Goal: Use online tool/utility: Utilize a website feature to perform a specific function

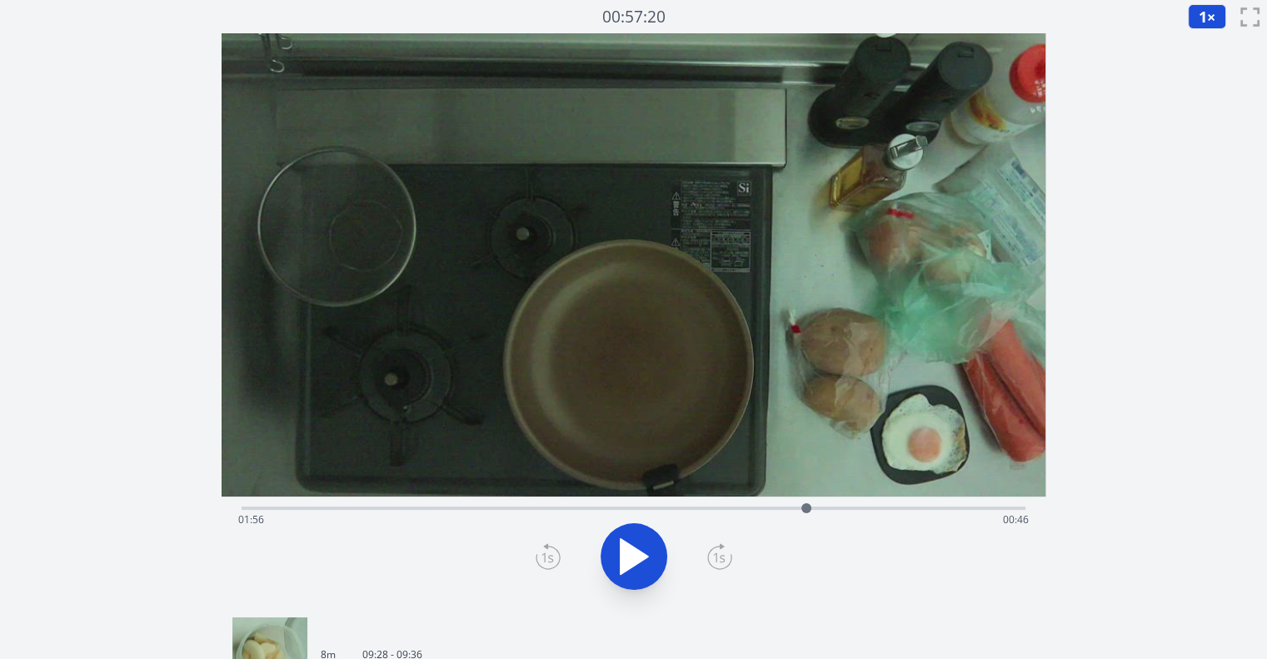
drag, startPoint x: 264, startPoint y: 503, endPoint x: 806, endPoint y: 506, distance: 542.3
click at [806, 506] on div at bounding box center [806, 508] width 10 height 10
click at [650, 560] on icon at bounding box center [634, 556] width 47 height 47
drag, startPoint x: 820, startPoint y: 506, endPoint x: 771, endPoint y: 526, distance: 52.0
click at [771, 510] on div "Time elapsed: 01:49 Time remaining: 00:53" at bounding box center [634, 507] width 784 height 3
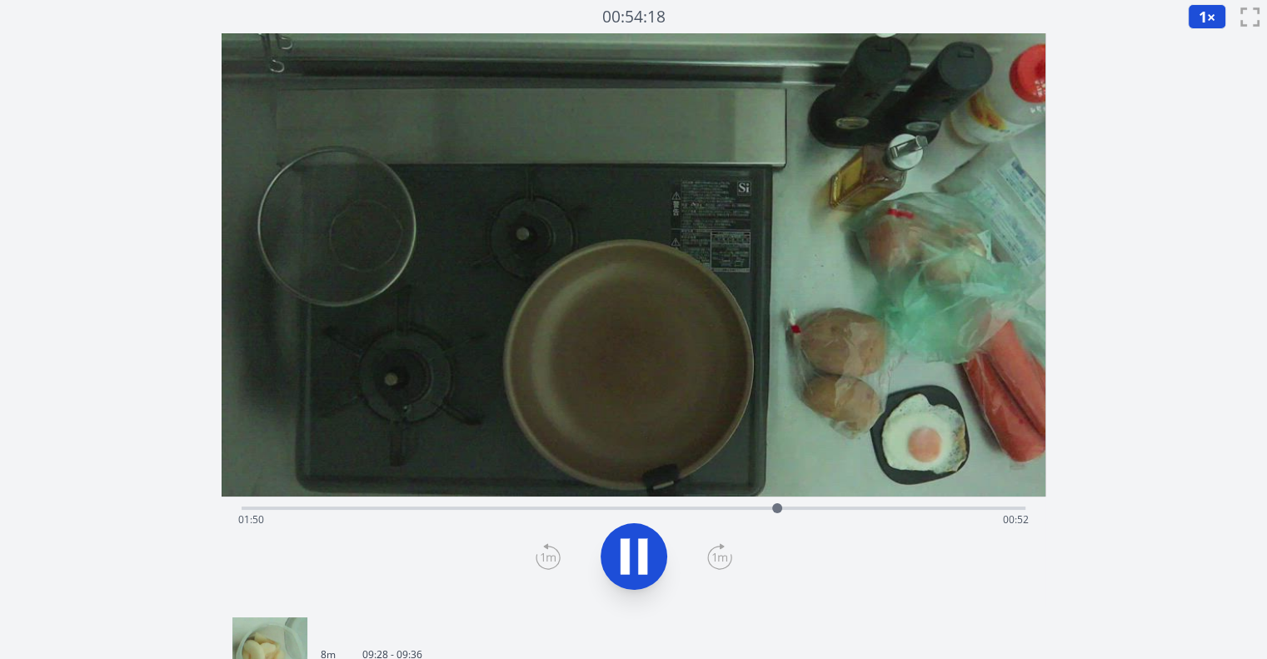
click at [655, 560] on icon at bounding box center [634, 556] width 47 height 47
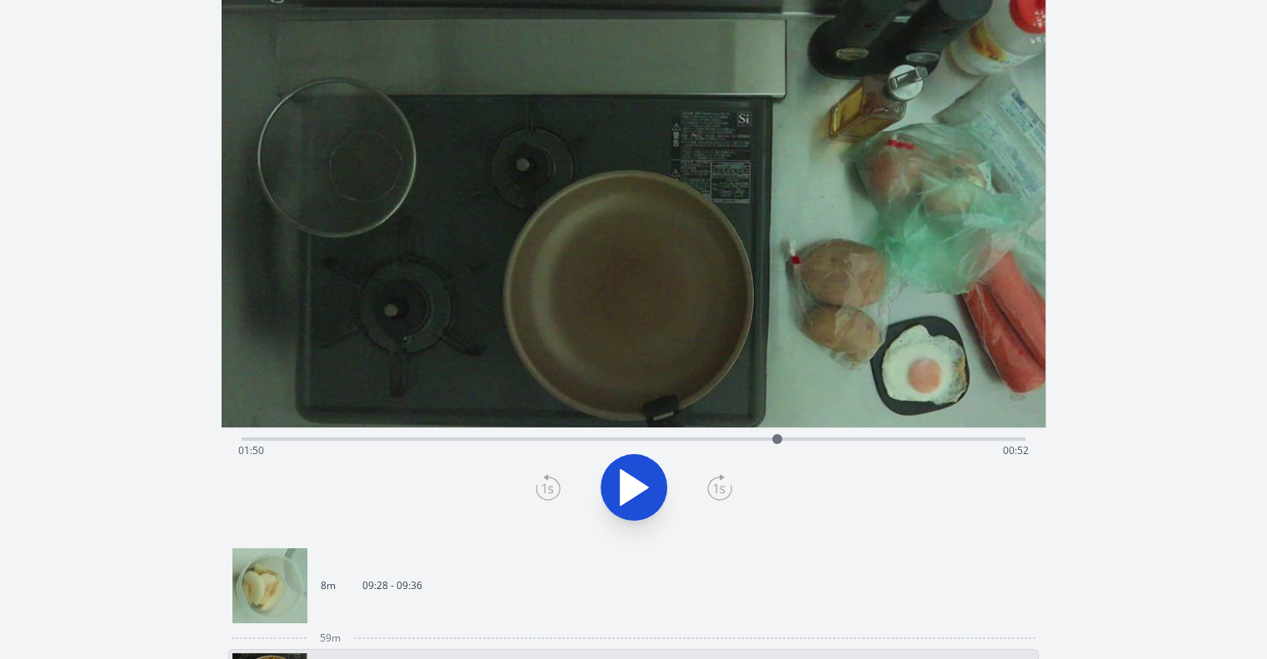
scroll to position [78, 0]
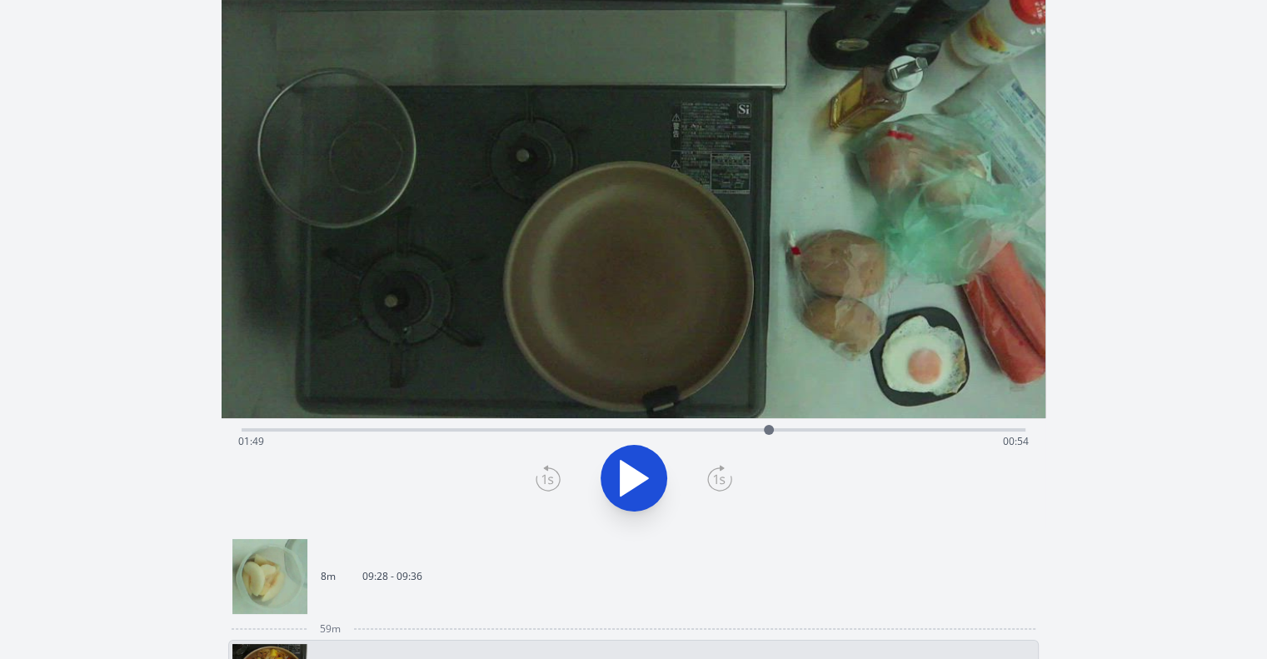
drag, startPoint x: 780, startPoint y: 431, endPoint x: 769, endPoint y: 426, distance: 11.9
click at [769, 426] on div at bounding box center [769, 430] width 10 height 10
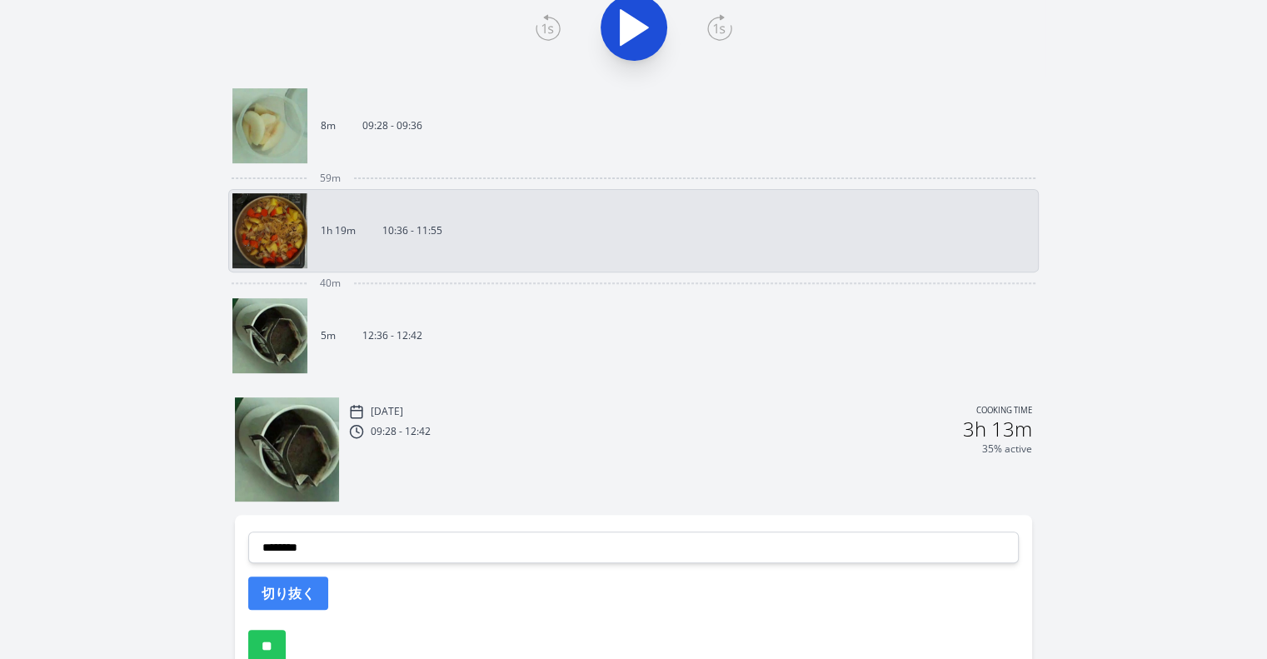
scroll to position [585, 0]
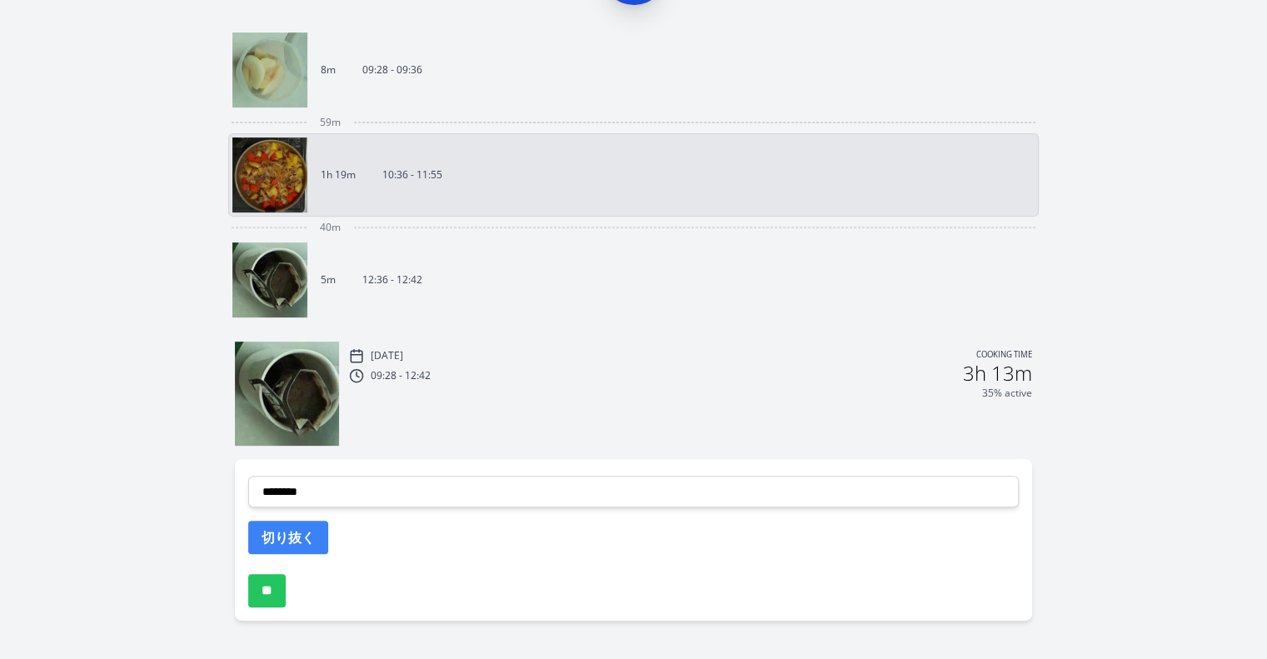
click at [524, 332] on div "Sun, 17th Aug 2025 Cooking time 09:28 - 12:42 3h 13m 35% active" at bounding box center [634, 386] width 824 height 117
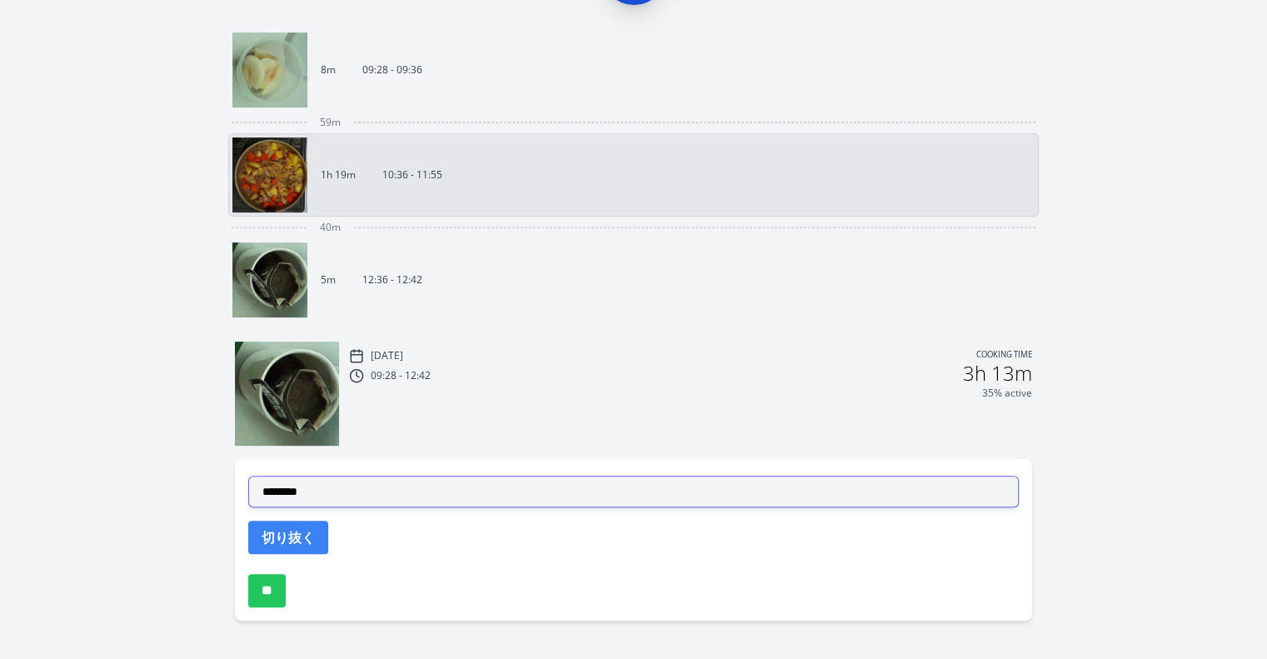
click at [531, 478] on select "**********" at bounding box center [633, 492] width 770 height 32
select select "**********"
click at [248, 476] on select "**********" at bounding box center [633, 492] width 770 height 32
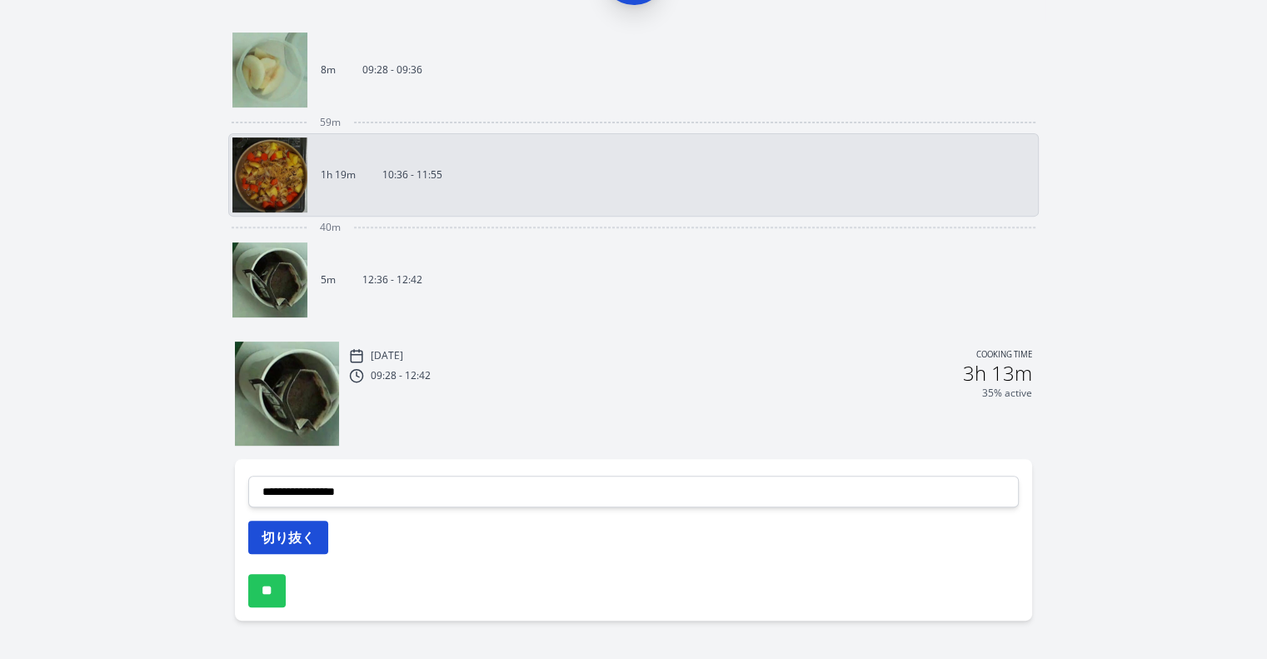
click at [305, 530] on button "切り抜く" at bounding box center [288, 537] width 80 height 33
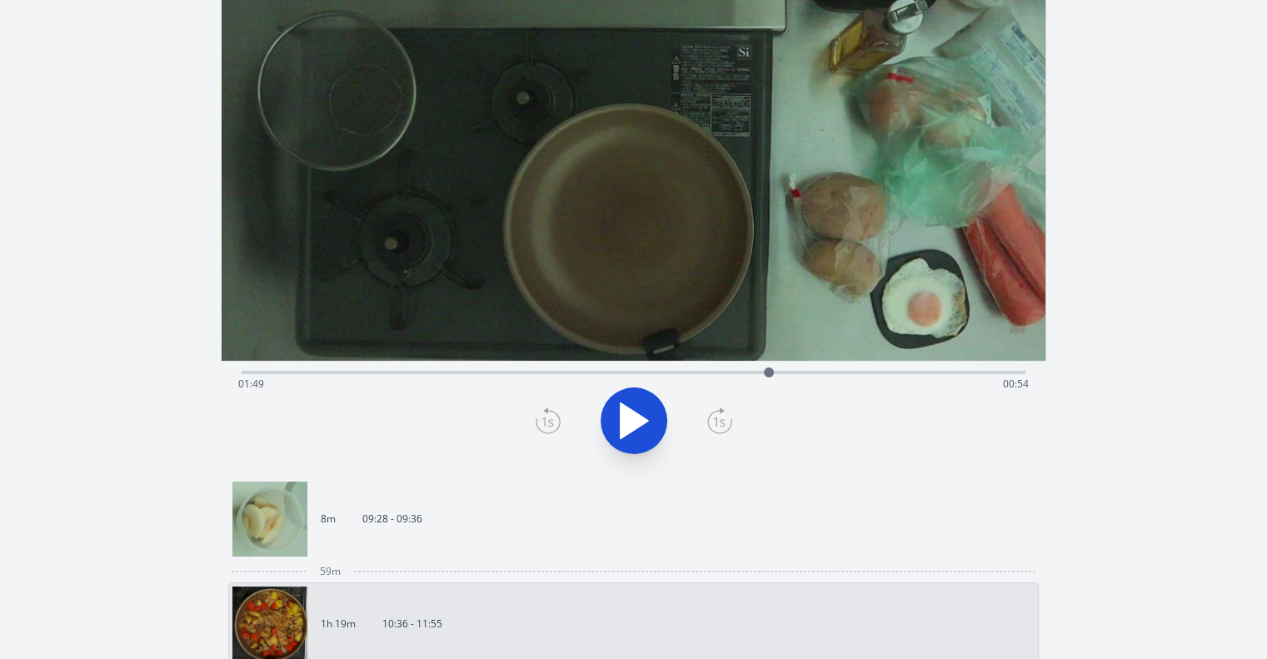
scroll to position [123, 0]
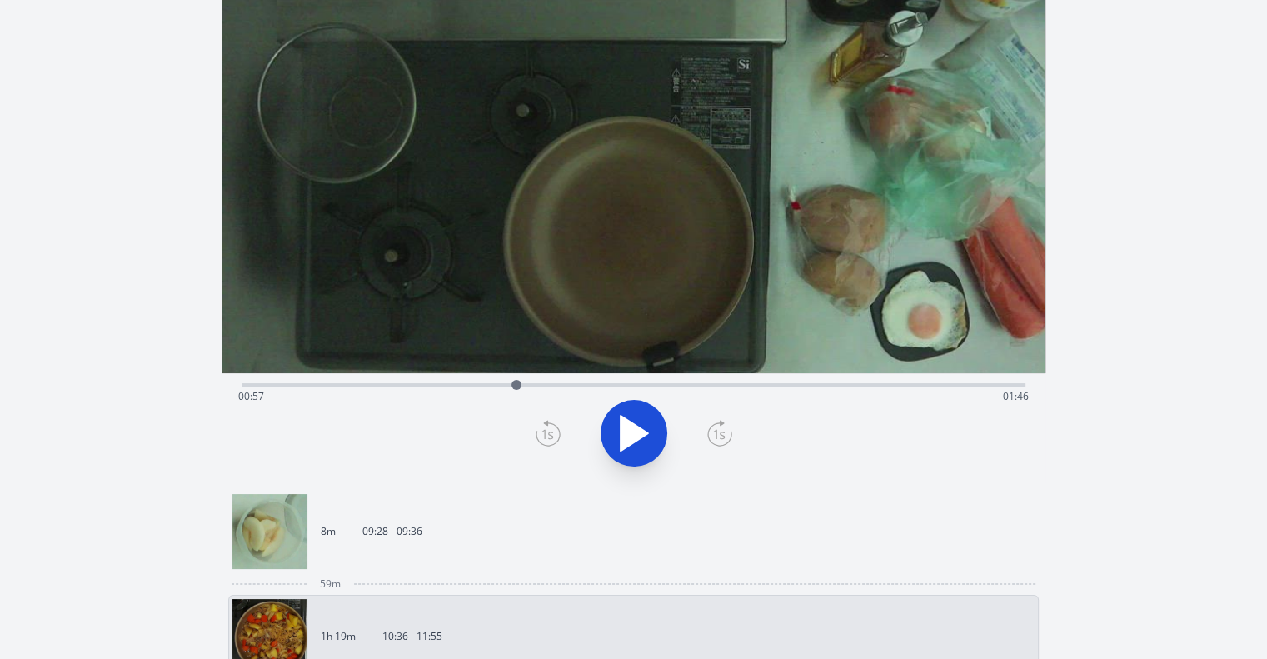
drag, startPoint x: 766, startPoint y: 386, endPoint x: 516, endPoint y: 383, distance: 249.9
click at [516, 383] on div at bounding box center [516, 385] width 10 height 10
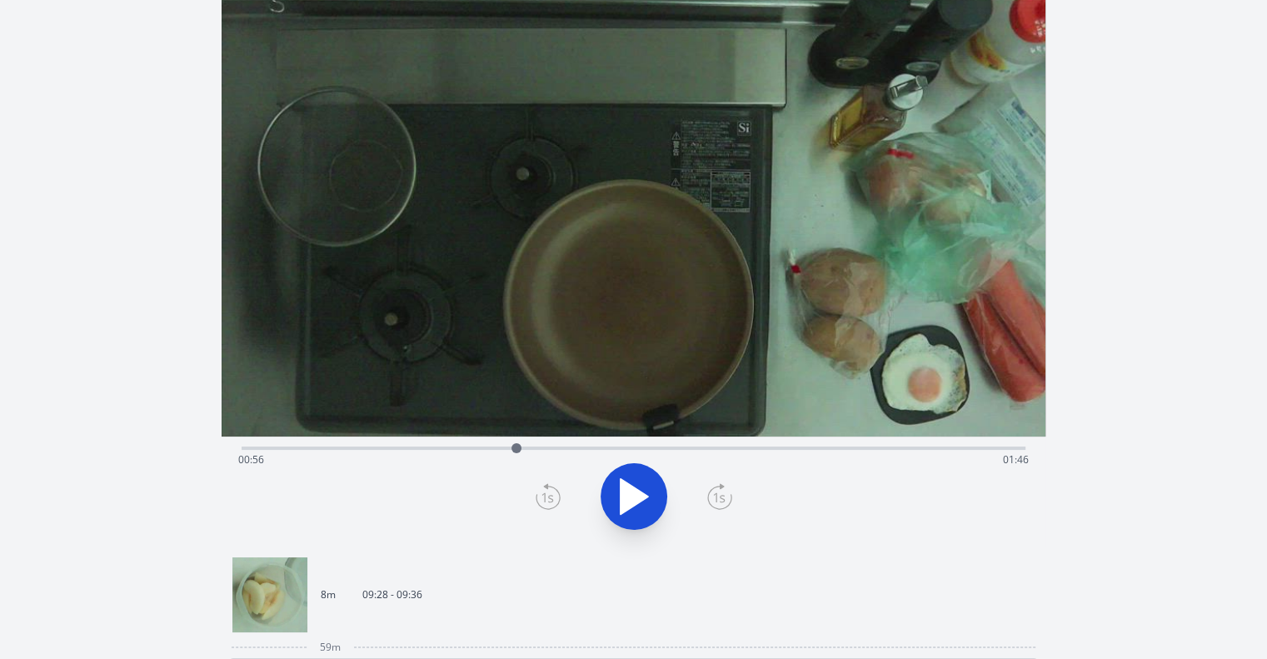
scroll to position [26, 0]
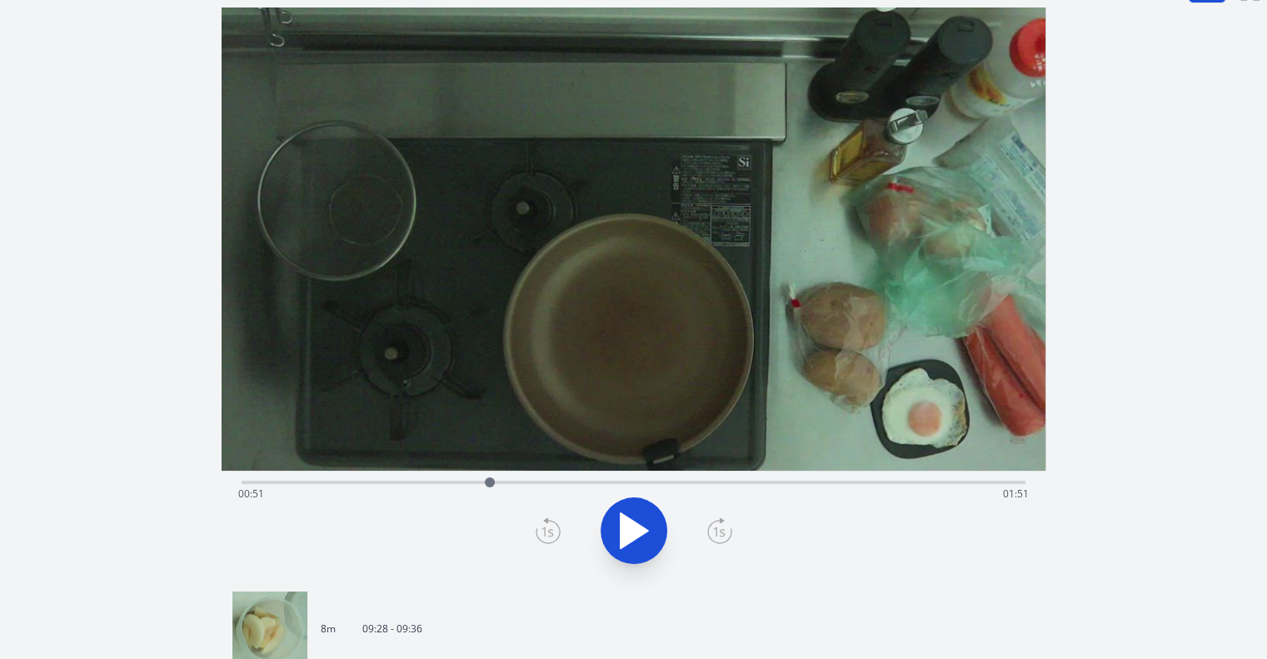
drag, startPoint x: 515, startPoint y: 480, endPoint x: 491, endPoint y: 481, distance: 24.2
click at [491, 481] on div at bounding box center [490, 482] width 10 height 10
click at [724, 536] on icon at bounding box center [719, 530] width 25 height 27
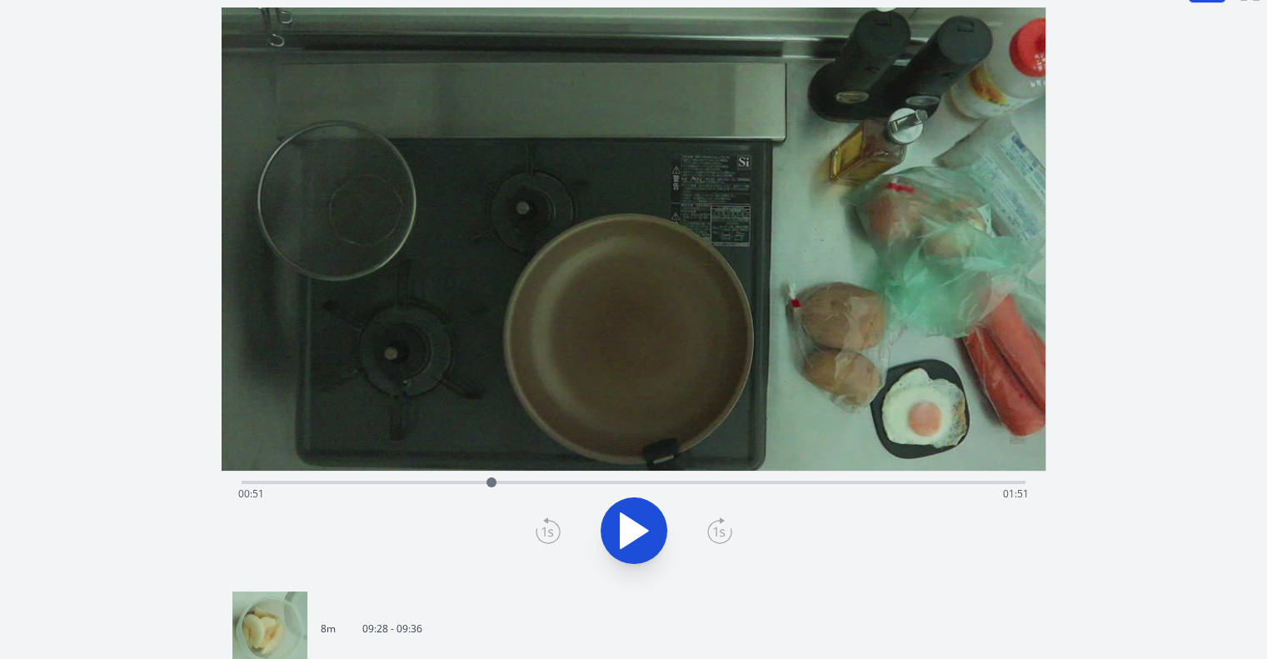
click at [724, 536] on icon at bounding box center [719, 530] width 25 height 27
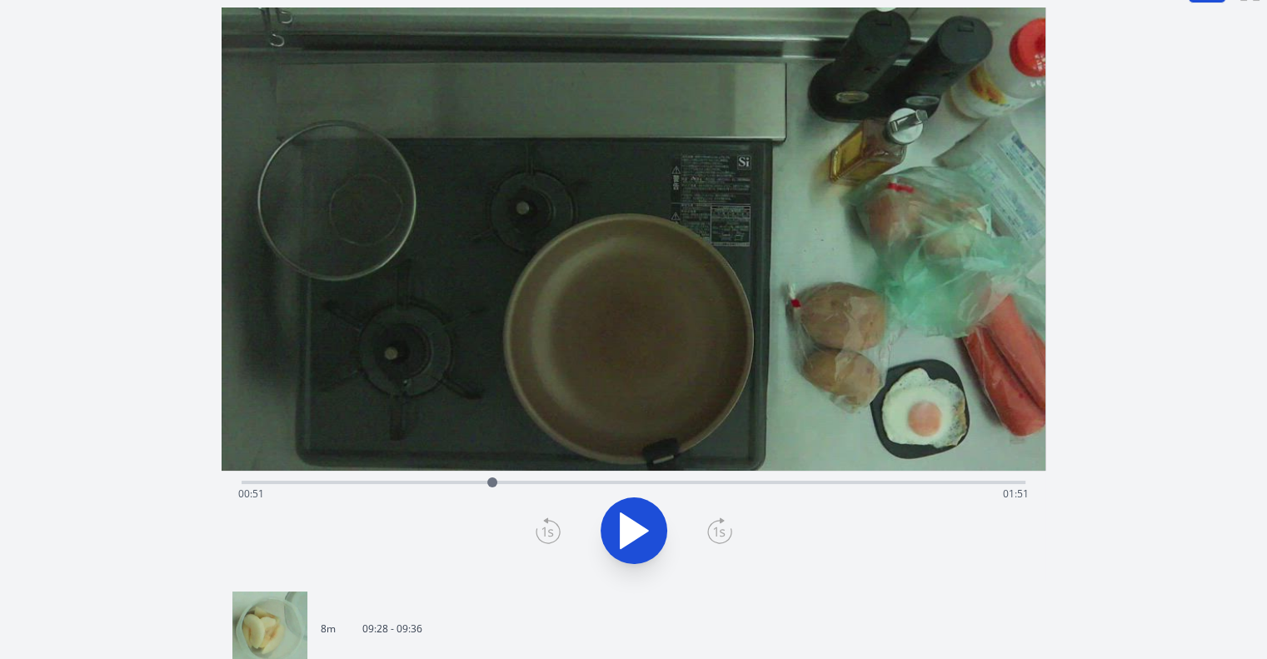
click at [724, 536] on icon at bounding box center [719, 530] width 25 height 27
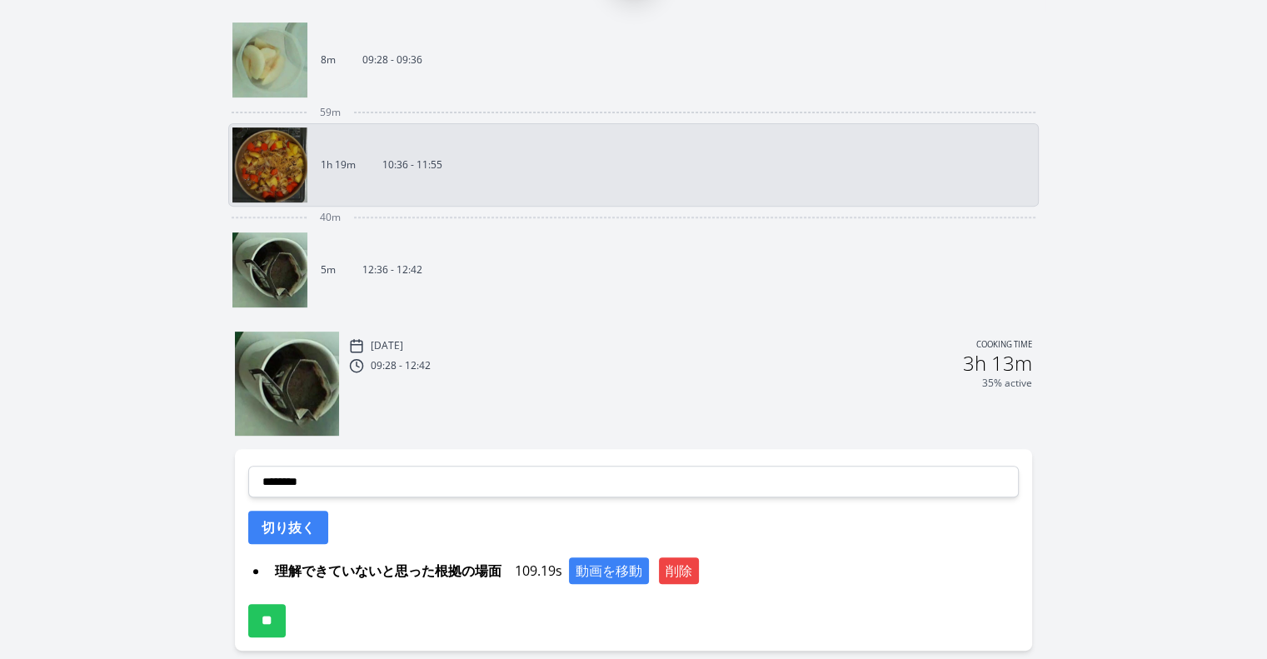
scroll to position [596, 0]
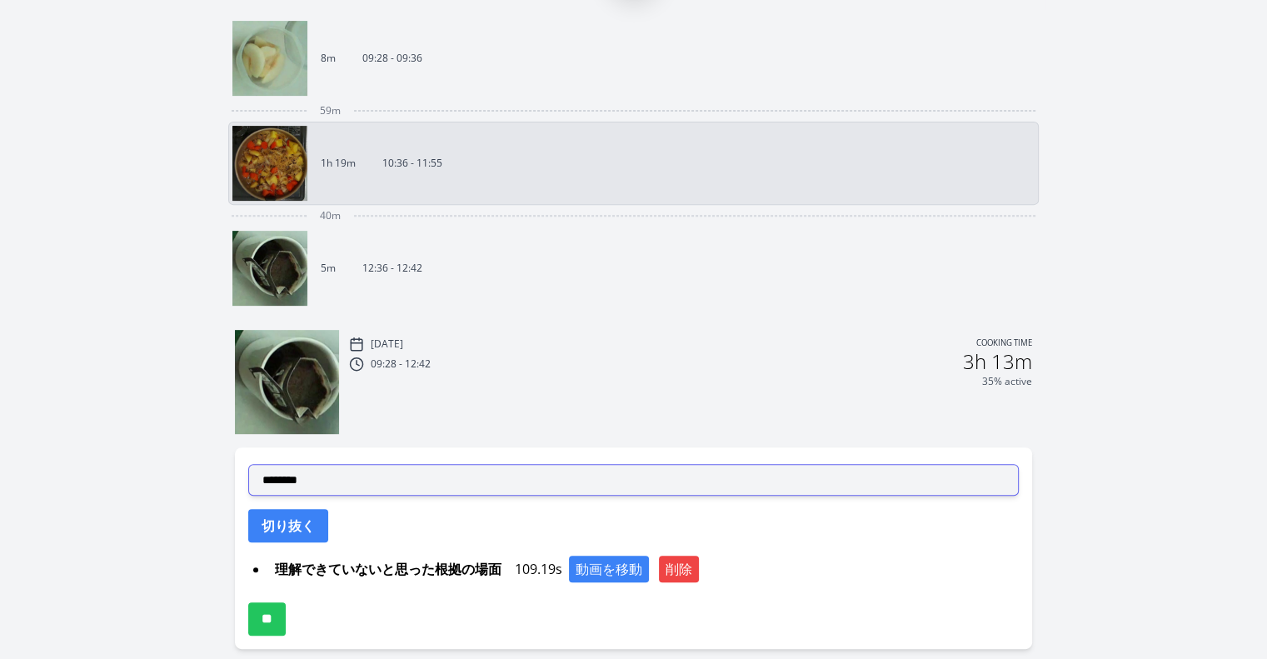
click at [711, 474] on select "**********" at bounding box center [633, 480] width 770 height 32
select select "**********"
click at [248, 464] on select "**********" at bounding box center [633, 480] width 770 height 32
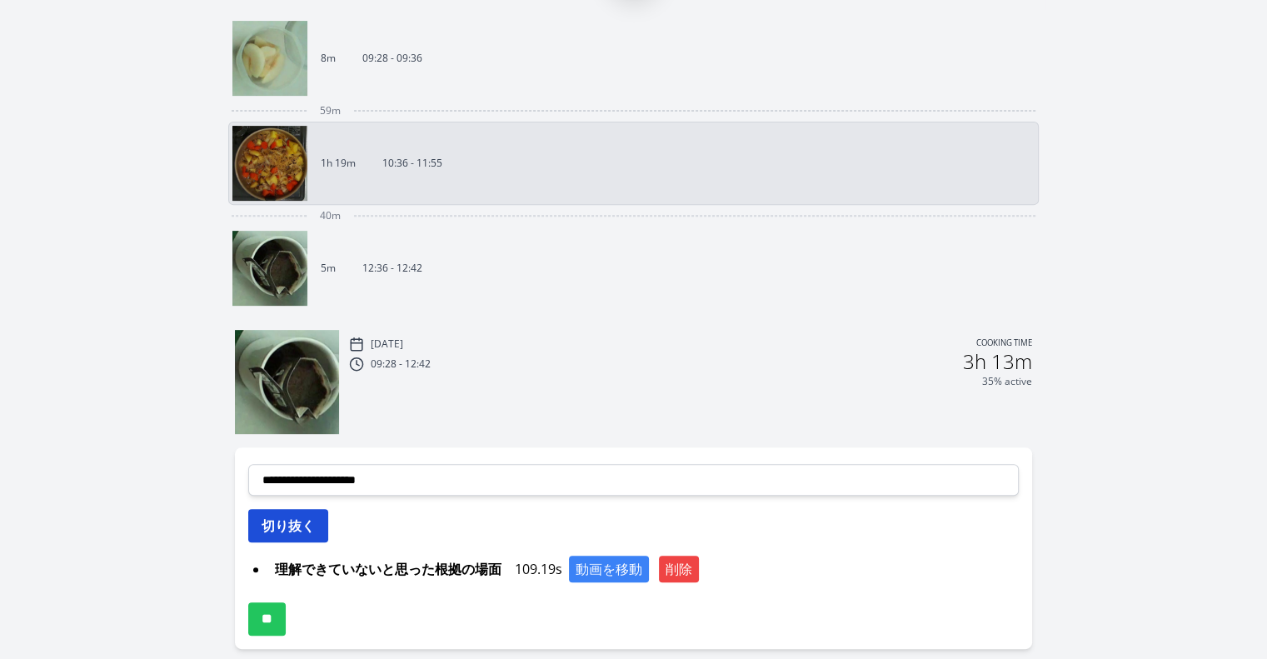
click at [310, 509] on button "切り抜く" at bounding box center [288, 525] width 80 height 33
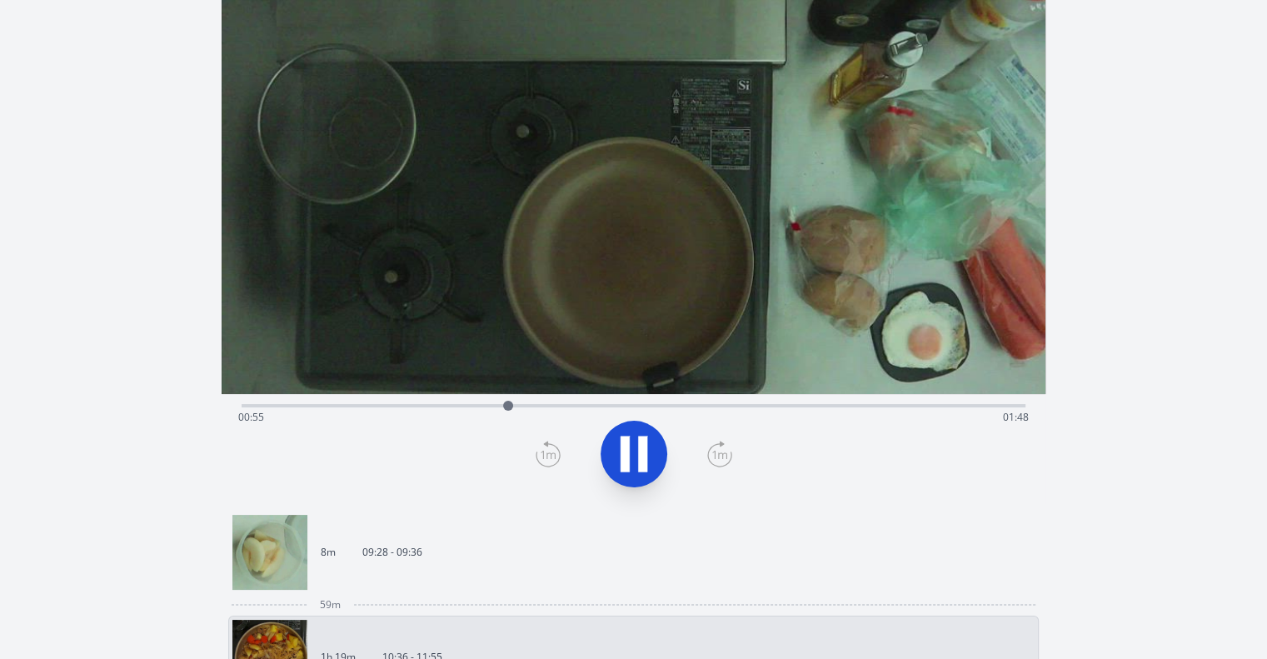
scroll to position [79, 0]
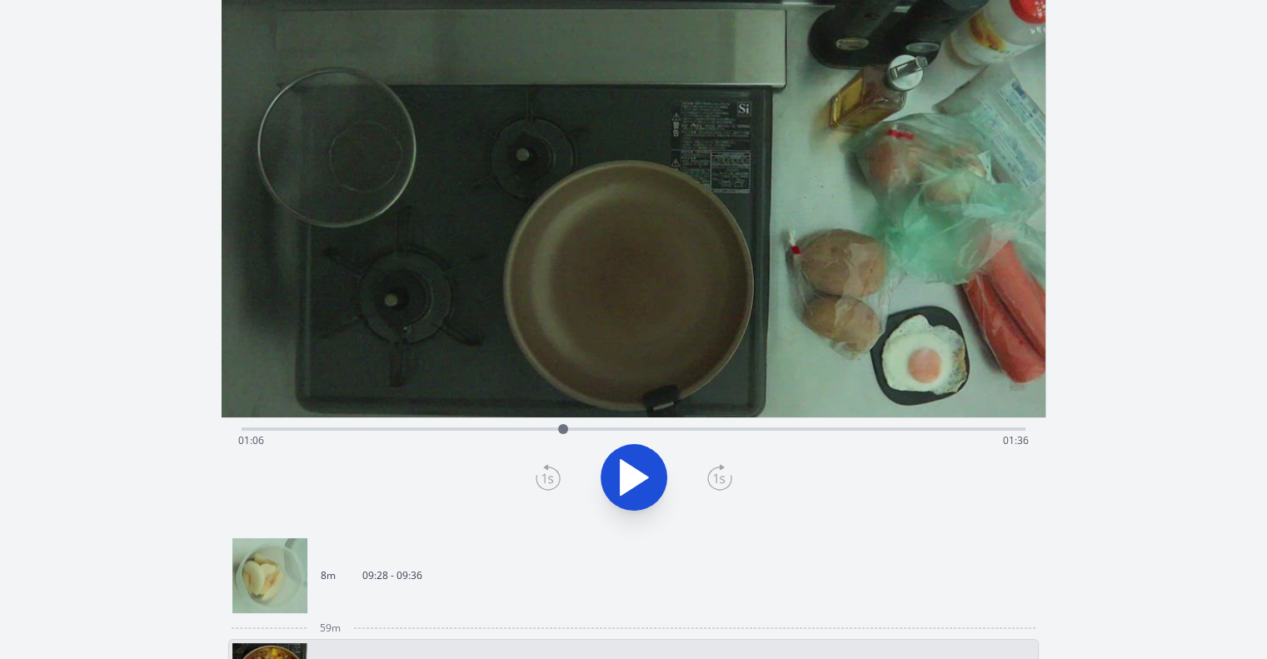
drag, startPoint x: 543, startPoint y: 426, endPoint x: 563, endPoint y: 430, distance: 20.3
click at [563, 430] on div at bounding box center [563, 429] width 10 height 10
click at [630, 468] on icon at bounding box center [634, 477] width 47 height 47
drag, startPoint x: 580, startPoint y: 424, endPoint x: 440, endPoint y: 426, distance: 139.9
click at [446, 426] on div at bounding box center [451, 429] width 10 height 10
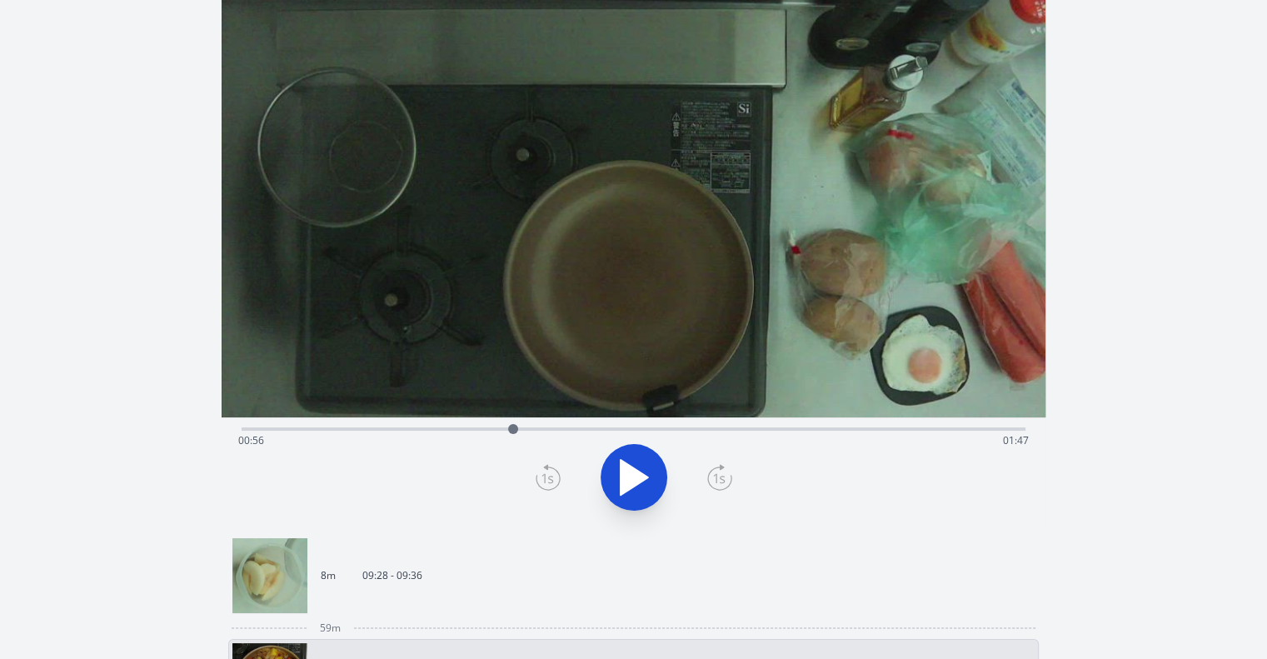
drag, startPoint x: 456, startPoint y: 428, endPoint x: 514, endPoint y: 428, distance: 57.5
click at [514, 428] on div at bounding box center [513, 429] width 10 height 10
drag, startPoint x: 585, startPoint y: 435, endPoint x: 538, endPoint y: 432, distance: 46.7
click at [538, 432] on div at bounding box center [538, 428] width 25 height 25
drag, startPoint x: 561, startPoint y: 429, endPoint x: 489, endPoint y: 436, distance: 71.9
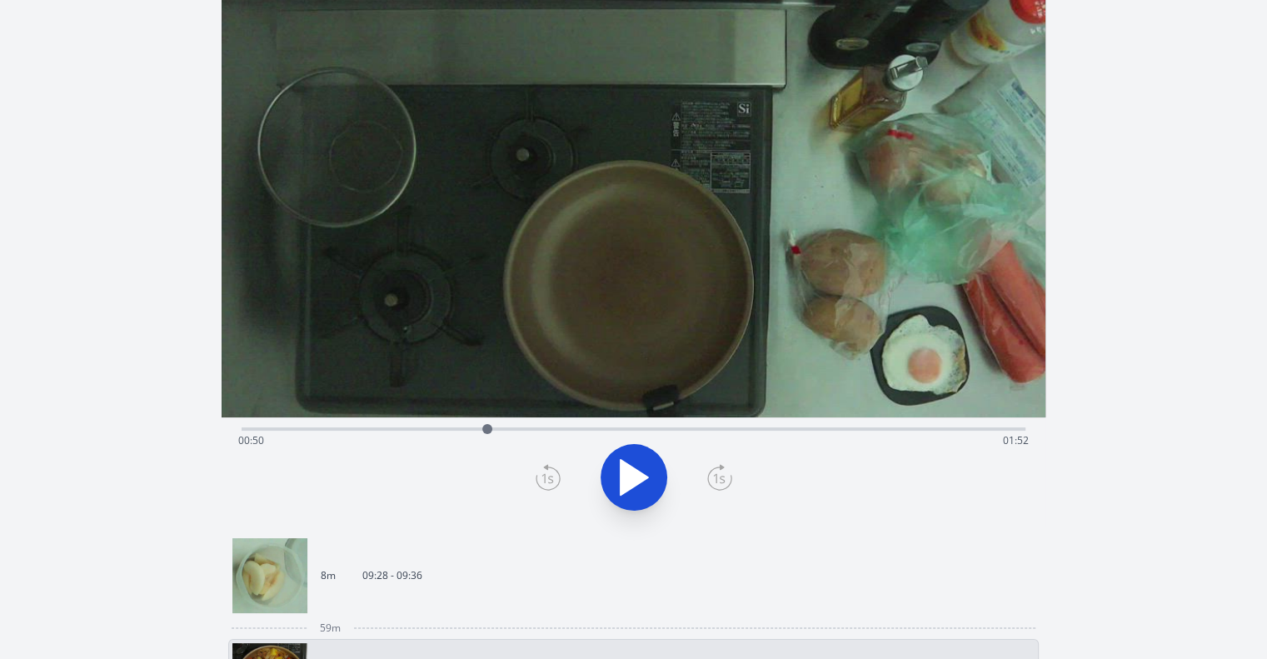
click at [489, 436] on div at bounding box center [487, 428] width 25 height 25
click at [644, 507] on button at bounding box center [634, 477] width 67 height 67
drag, startPoint x: 493, startPoint y: 425, endPoint x: 477, endPoint y: 423, distance: 15.9
click at [477, 424] on div at bounding box center [477, 429] width 10 height 10
drag, startPoint x: 477, startPoint y: 423, endPoint x: 491, endPoint y: 425, distance: 13.4
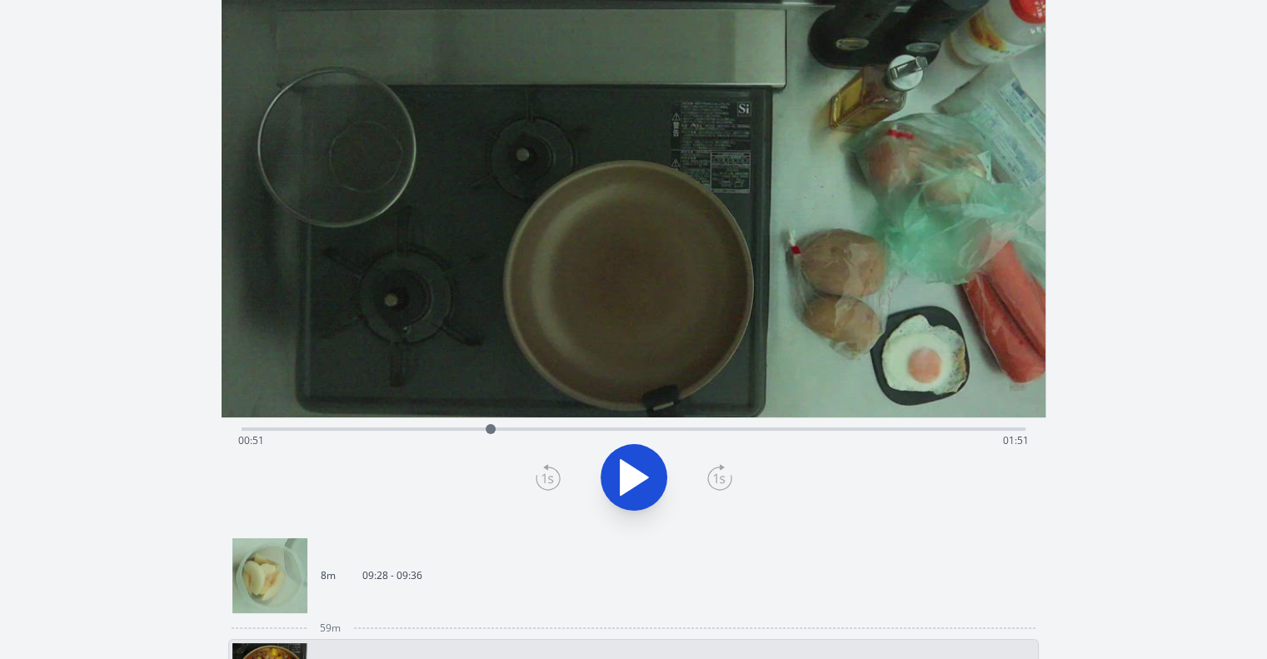
click at [491, 425] on div at bounding box center [491, 429] width 10 height 10
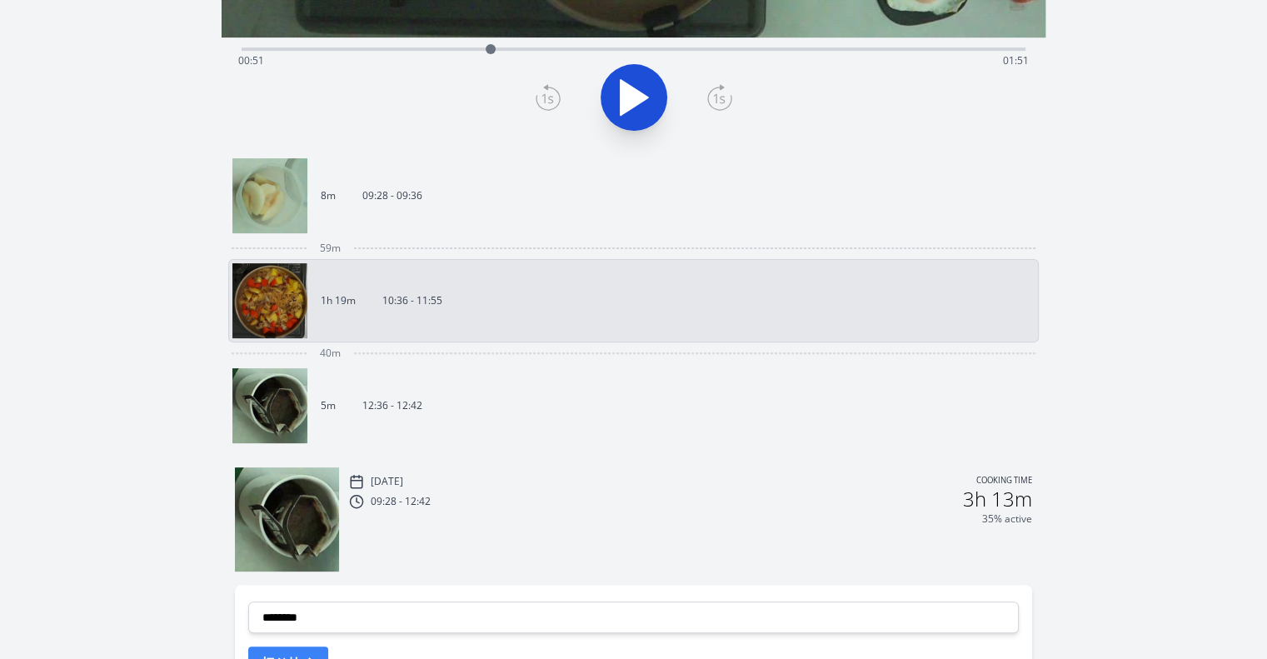
scroll to position [704, 0]
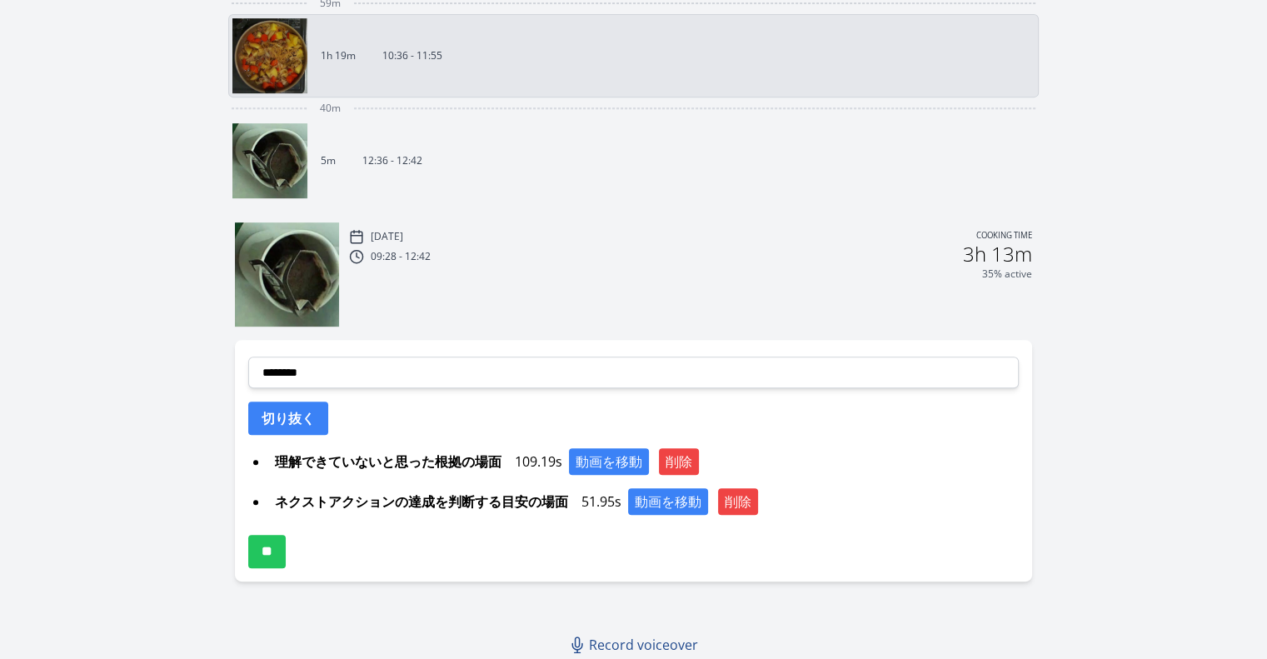
click at [474, 386] on div "**********" at bounding box center [633, 461] width 797 height 242
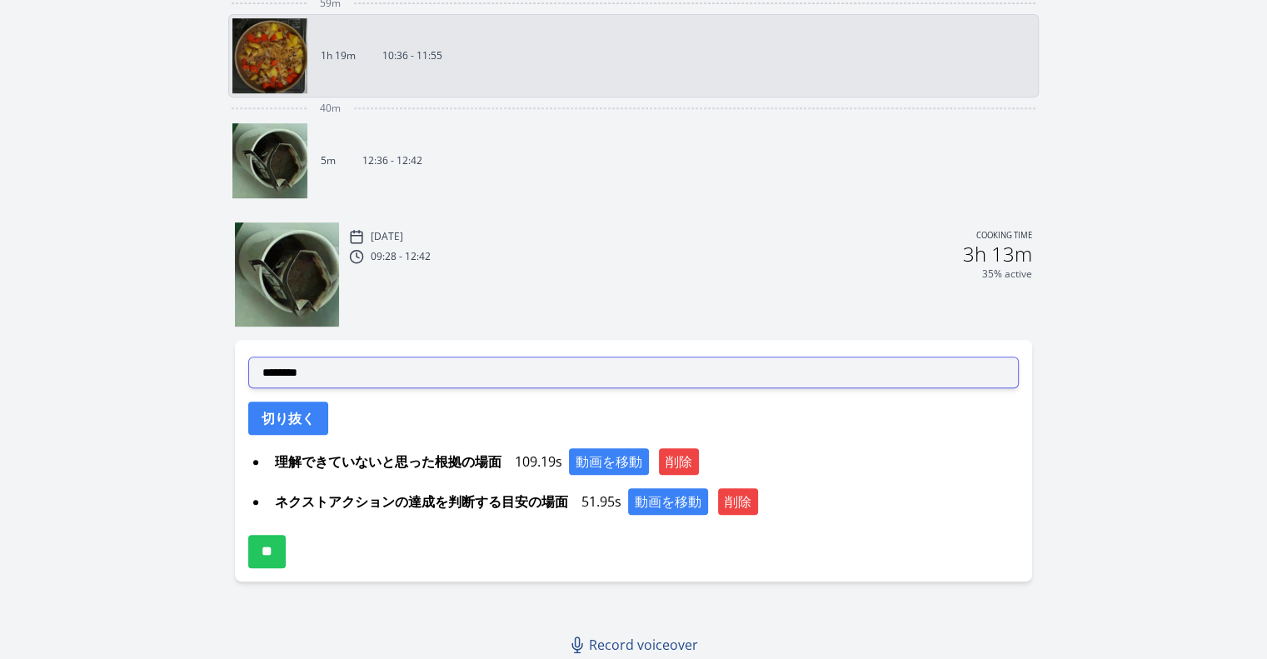
click at [473, 379] on select "**********" at bounding box center [633, 373] width 770 height 32
select select "**********"
click at [248, 357] on select "**********" at bounding box center [633, 373] width 770 height 32
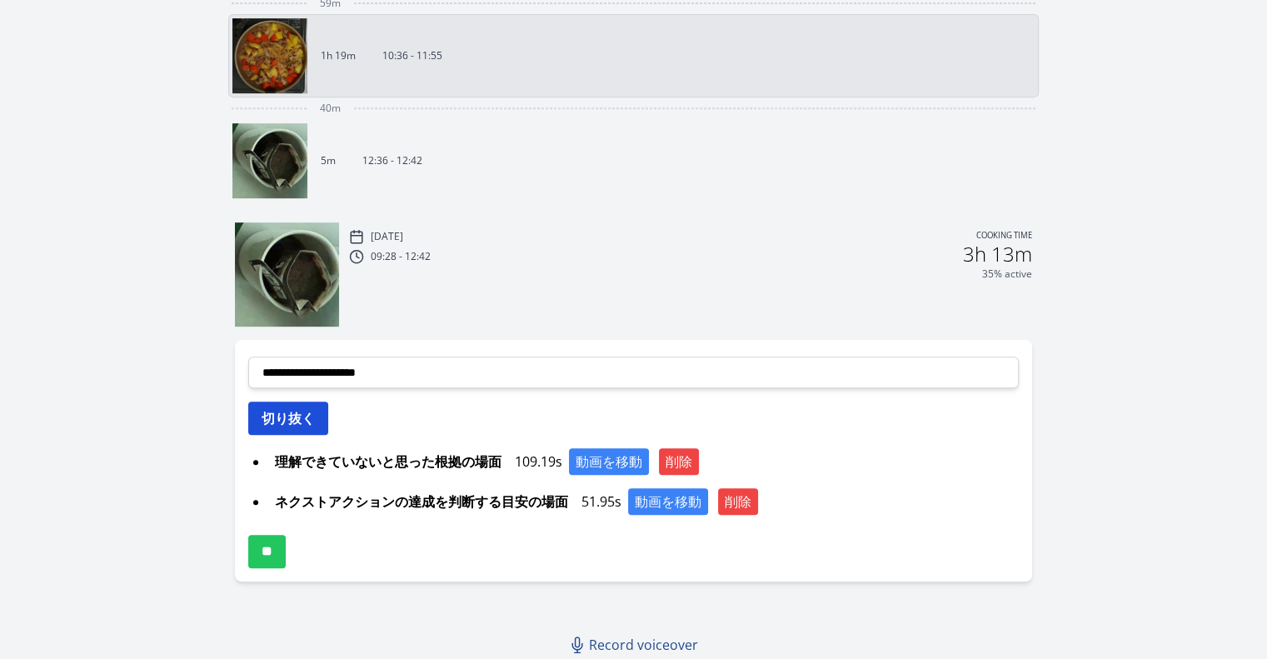
click at [287, 404] on button "切り抜く" at bounding box center [288, 417] width 80 height 33
select select
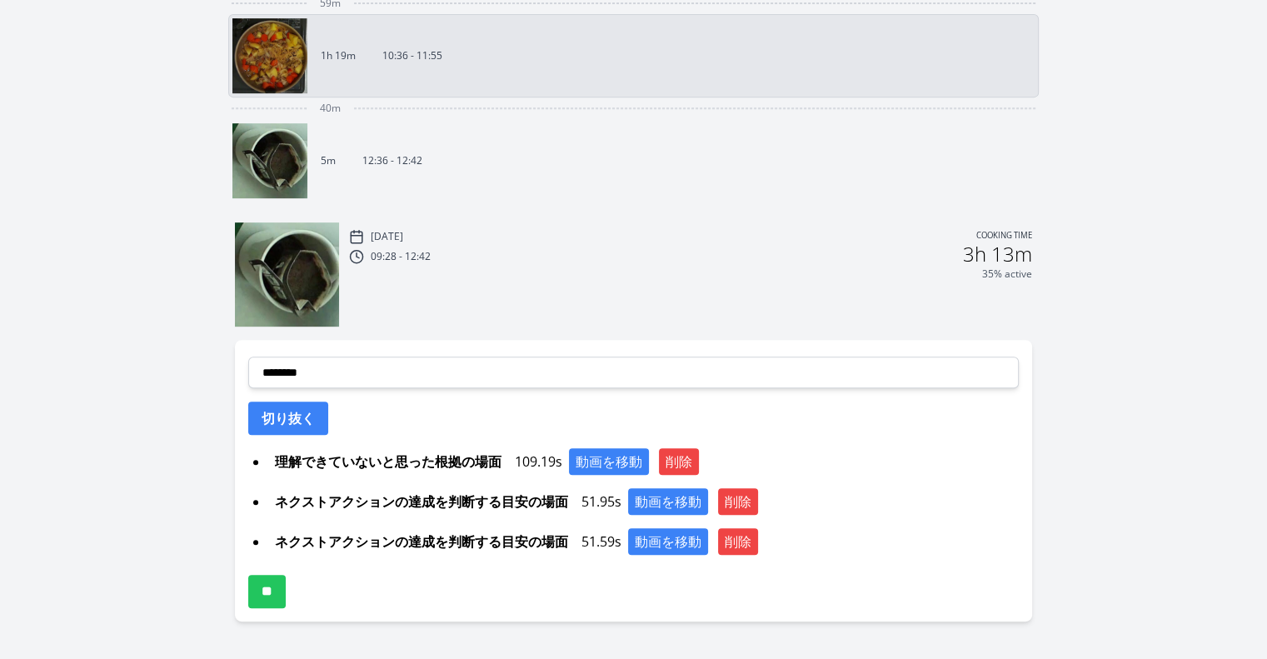
click at [265, 606] on div "**********" at bounding box center [633, 481] width 797 height 282
click at [280, 587] on input "**" at bounding box center [266, 591] width 37 height 33
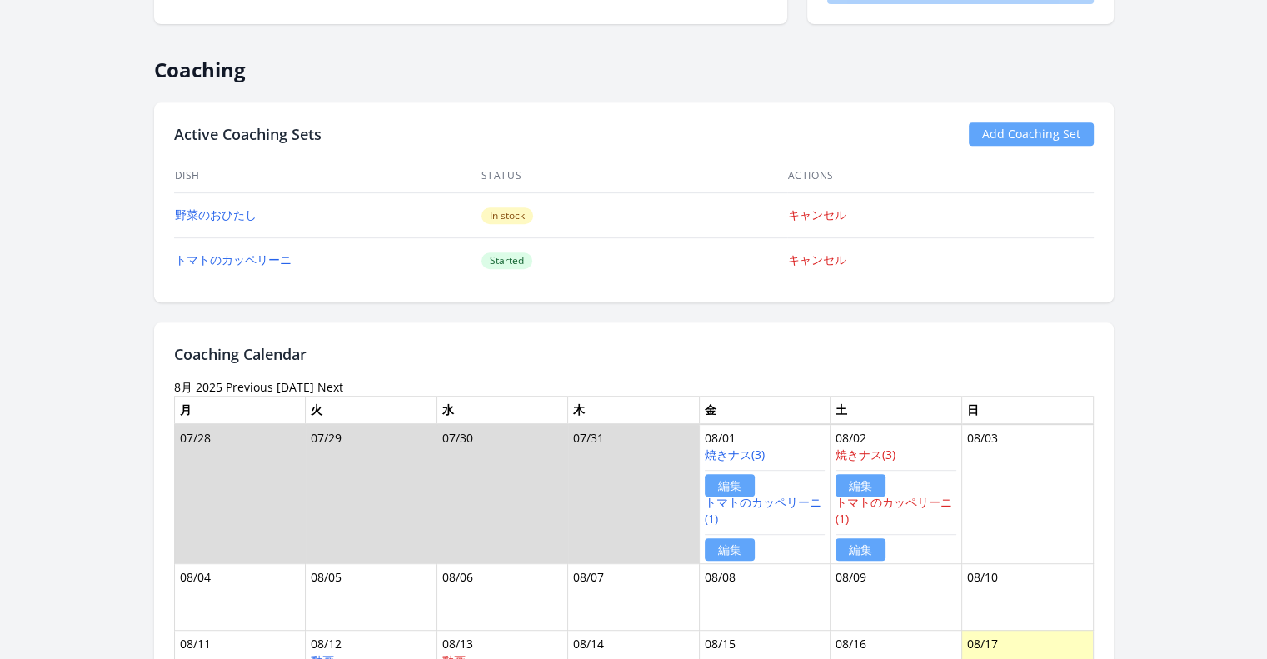
scroll to position [756, 0]
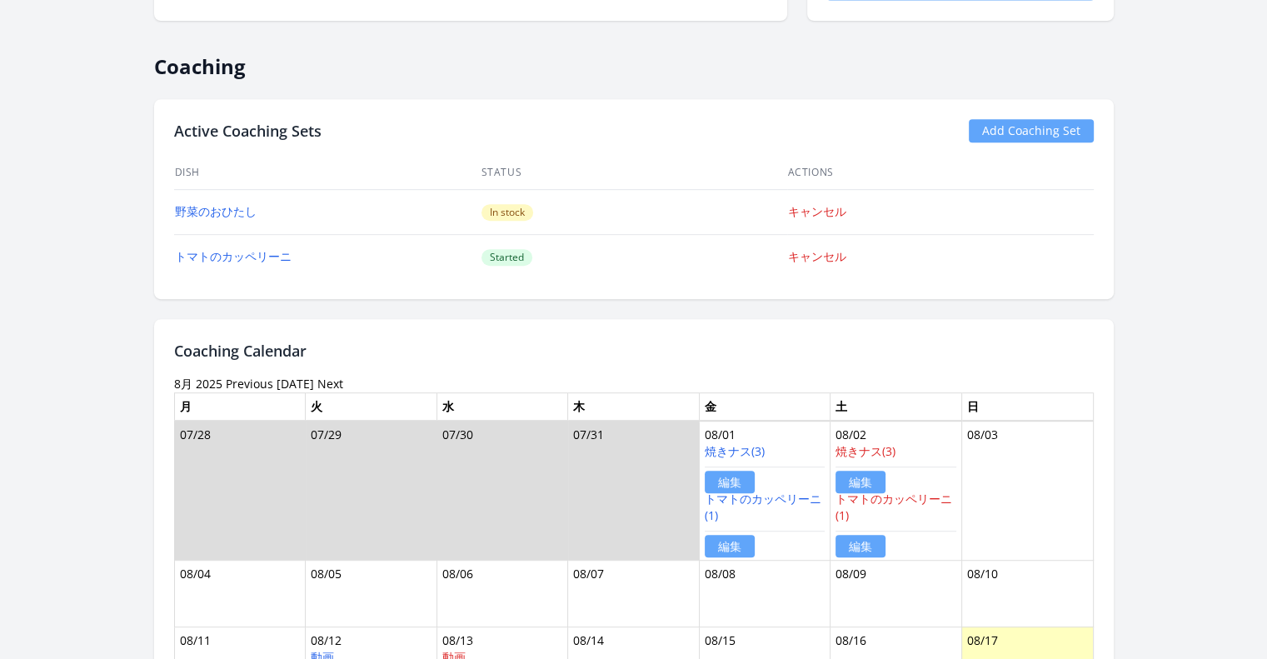
click at [167, 252] on div "Active Coaching Sets Add Coaching Set Dish Status Actions 野菜のおひたし In stock キャンセ…" at bounding box center [634, 199] width 960 height 200
click at [208, 254] on link "トマトのカッペリーニ" at bounding box center [233, 256] width 117 height 16
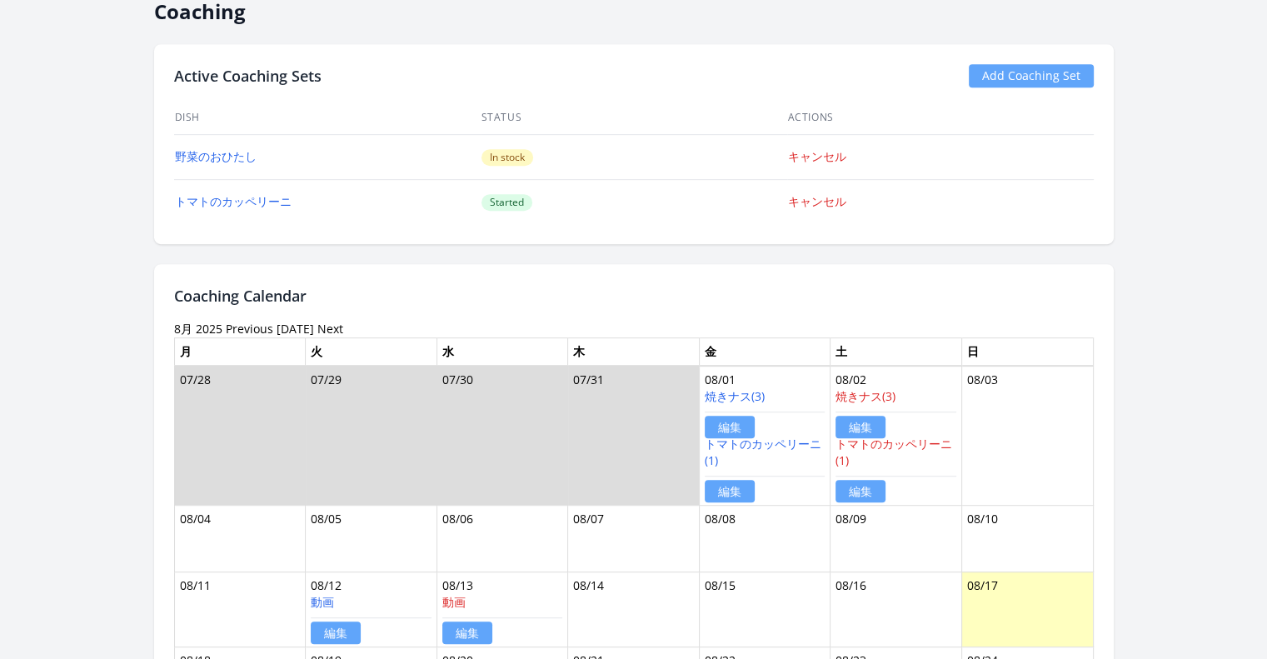
scroll to position [812, 0]
click at [241, 196] on link "トマトのカッペリーニ" at bounding box center [233, 200] width 117 height 16
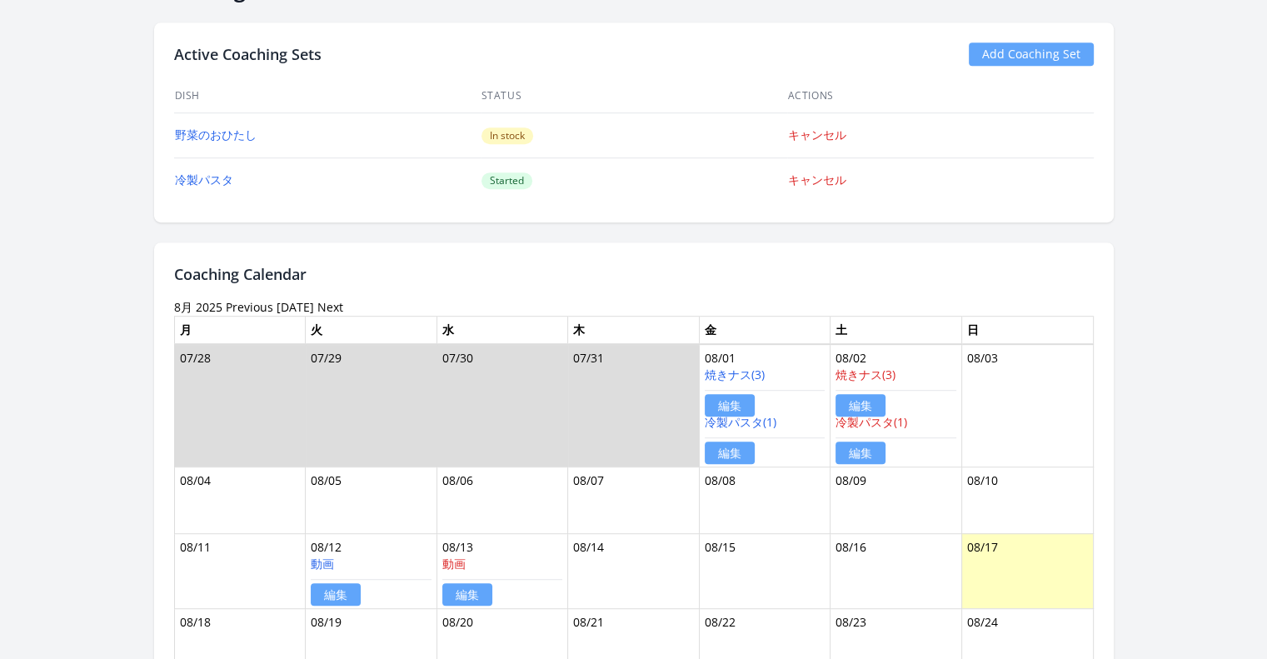
scroll to position [830, 0]
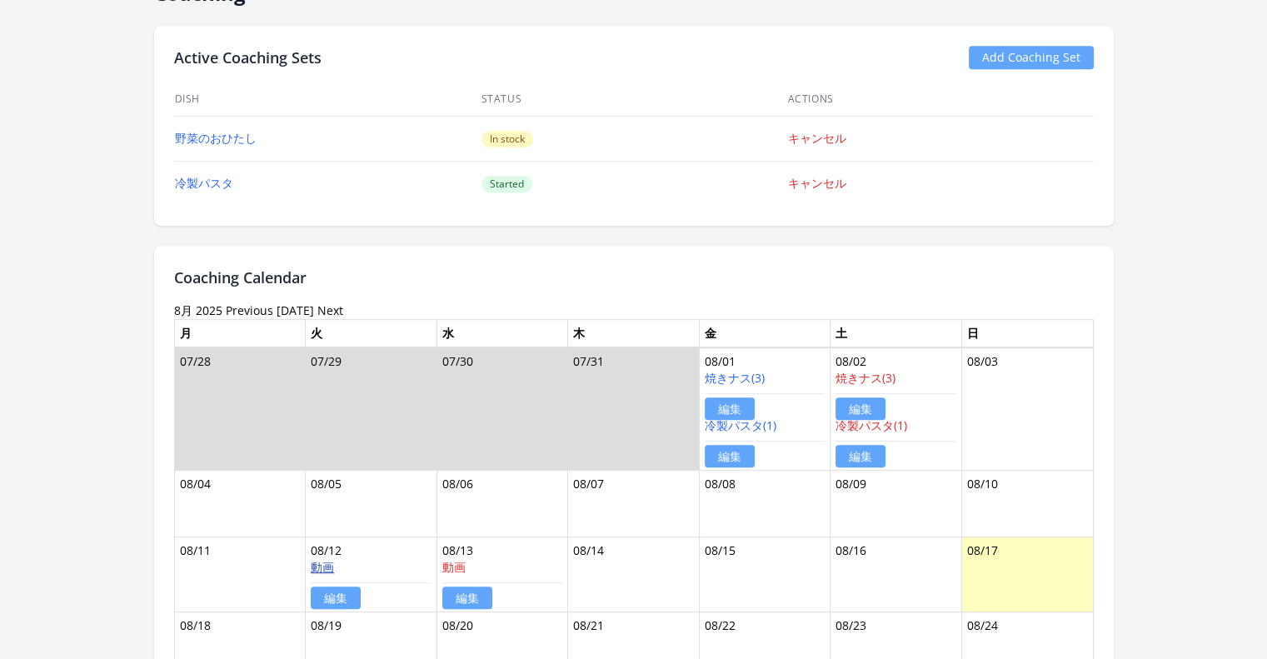
click at [322, 561] on link "動画" at bounding box center [322, 567] width 23 height 16
click at [336, 588] on link "編集" at bounding box center [336, 597] width 50 height 22
click at [319, 559] on link "動画" at bounding box center [322, 567] width 23 height 16
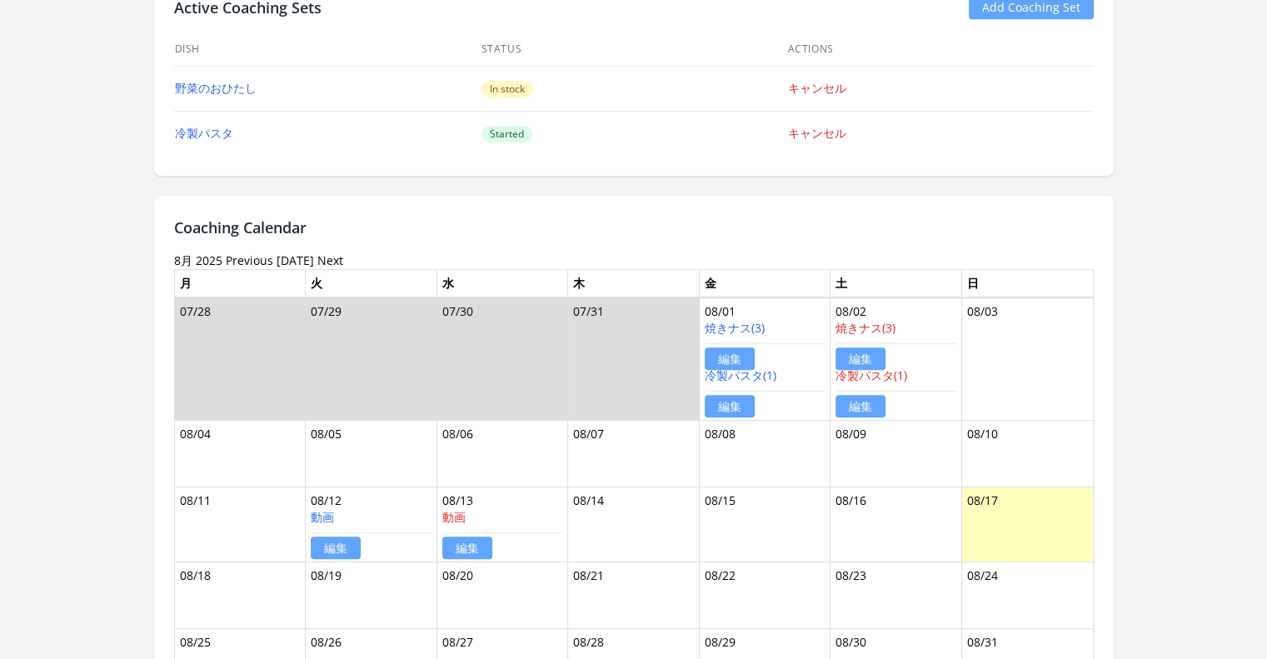
scroll to position [879, 0]
click at [261, 254] on link "Previous" at bounding box center [249, 261] width 47 height 16
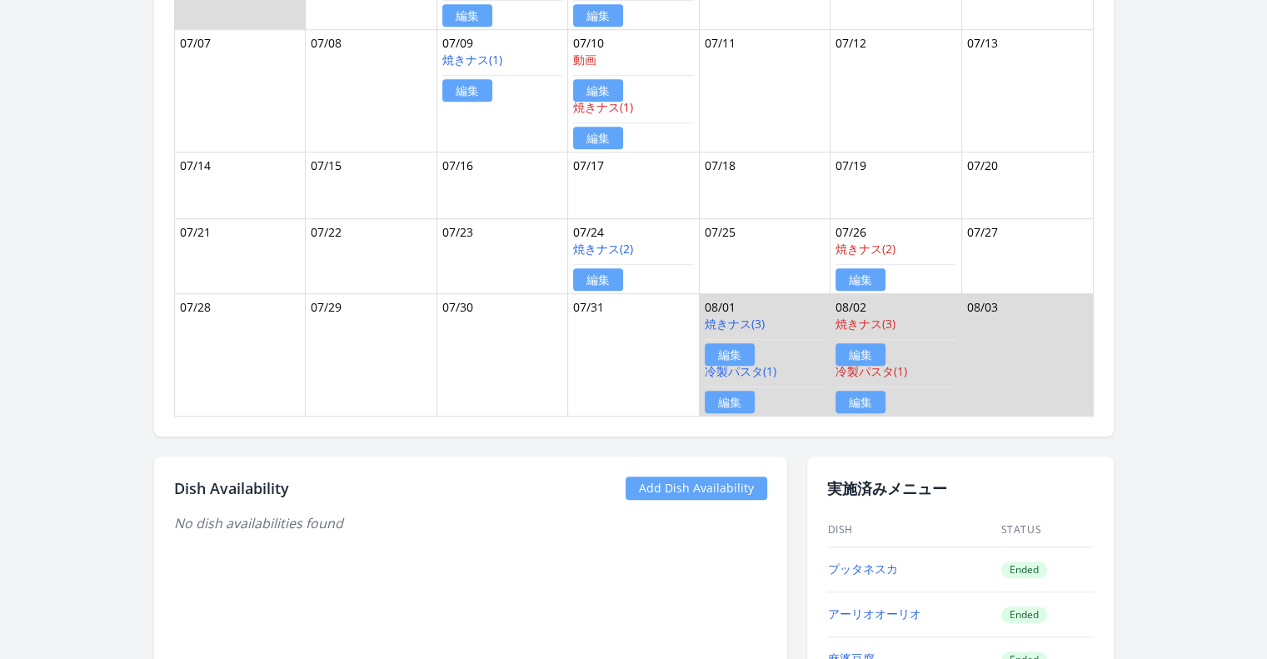
scroll to position [1205, 0]
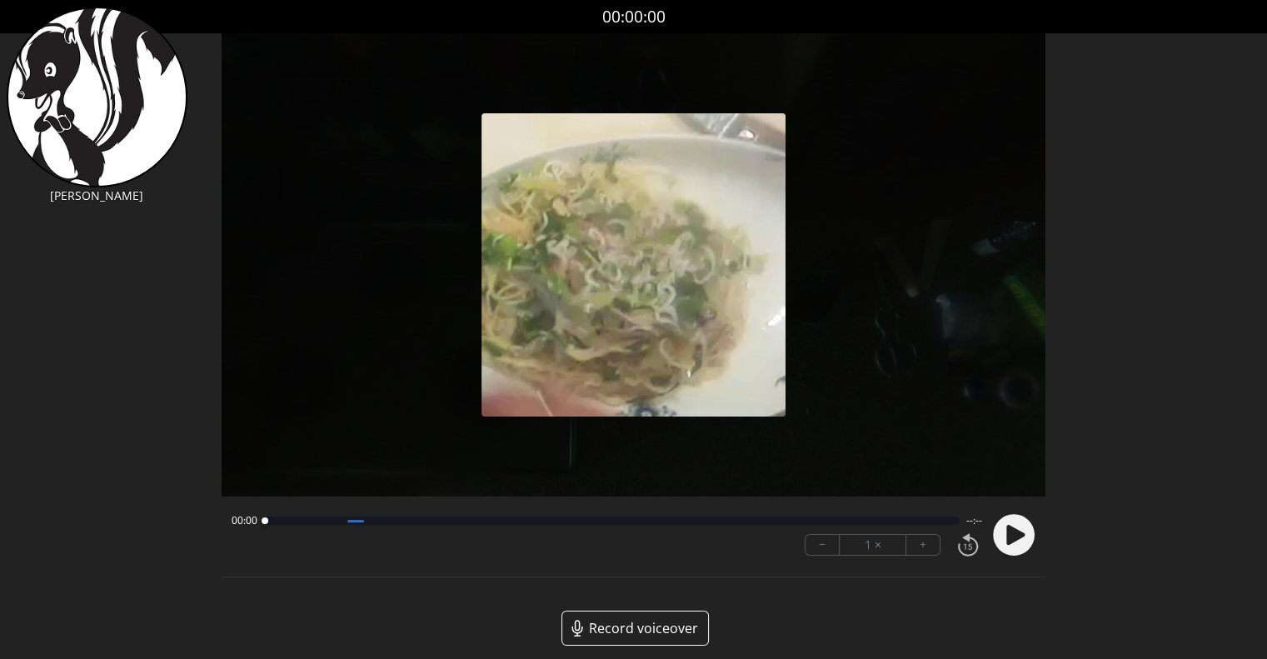
scroll to position [12, 0]
